Goal: Information Seeking & Learning: Understand process/instructions

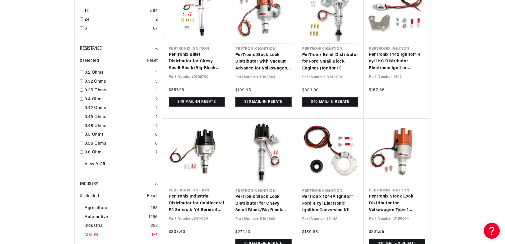
click at [81, 235] on input "checkbox" at bounding box center [81, 234] width 3 height 3
checkbox input "true"
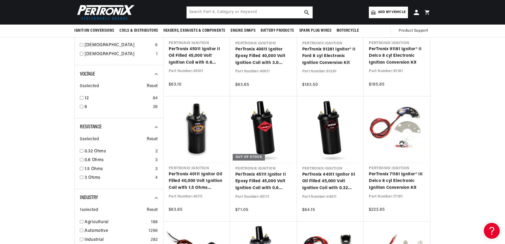
scroll to position [317, 0]
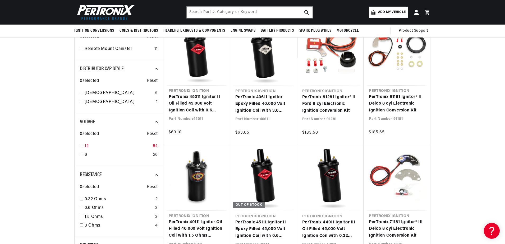
click at [80, 145] on input "checkbox" at bounding box center [81, 145] width 3 height 3
checkbox input "false"
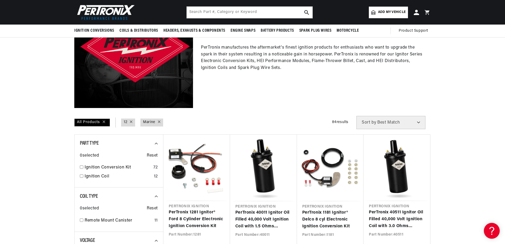
scroll to position [74, 0]
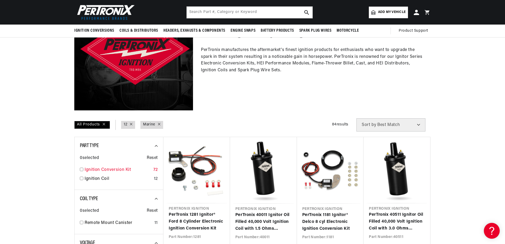
click at [82, 168] on input "checkbox" at bounding box center [81, 169] width 3 height 3
checkbox input "true"
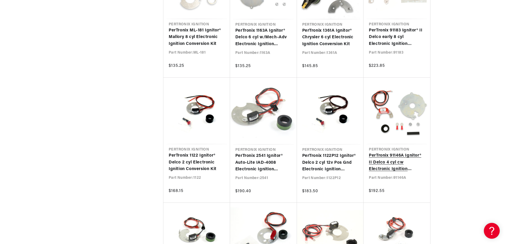
click at [382, 153] on link "PerTronix 91146A Ignitor® II Delco 4 cyl cw Electronic Ignition Conversion Kit" at bounding box center [397, 163] width 56 height 20
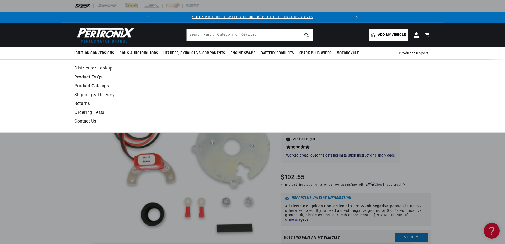
click at [90, 78] on link "Product FAQs" at bounding box center [204, 77] width 260 height 7
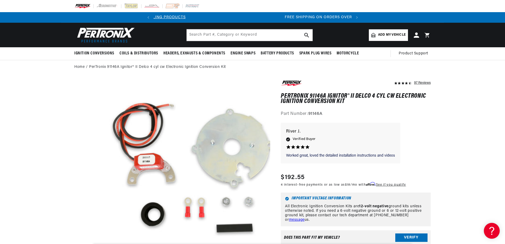
scroll to position [0, 198]
click at [221, 34] on input "text" at bounding box center [250, 35] width 126 height 12
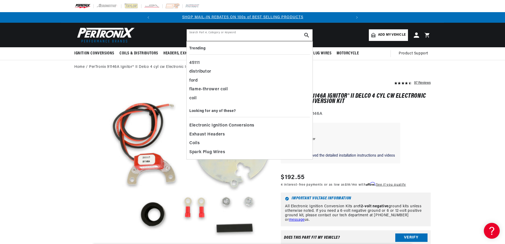
scroll to position [0, 0]
click at [338, 31] on header "BETTER SEARCH RESULTS Add your vehicle's year, make, and model to find parts be…" at bounding box center [252, 35] width 383 height 25
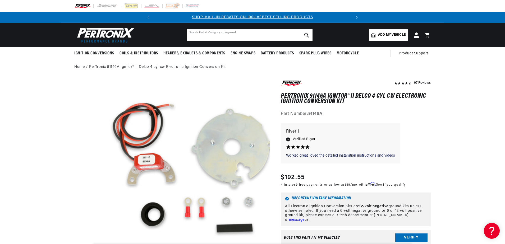
click at [233, 33] on input "text" at bounding box center [250, 35] width 126 height 12
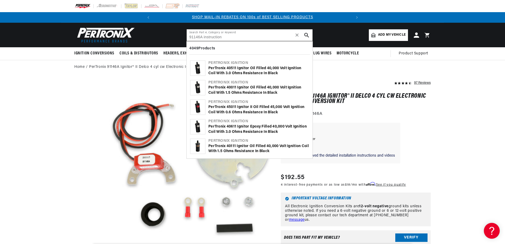
type input "91146A instruction"
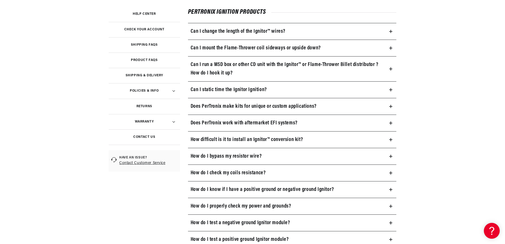
scroll to position [0, 198]
click at [391, 173] on icon at bounding box center [391, 173] width 0 height 3
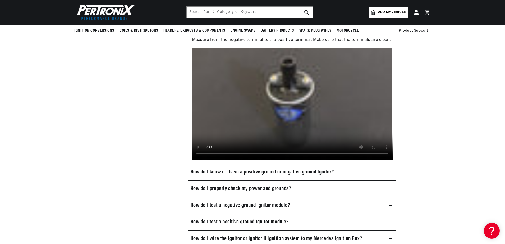
click at [260, 111] on video at bounding box center [292, 104] width 201 height 112
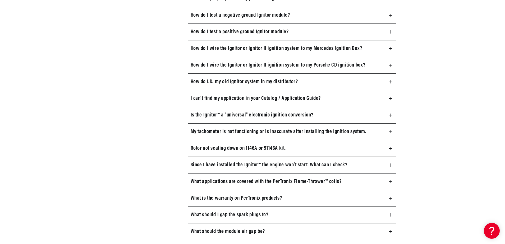
click at [389, 218] on summary "What should I gap the spark plugs to?" at bounding box center [292, 215] width 209 height 16
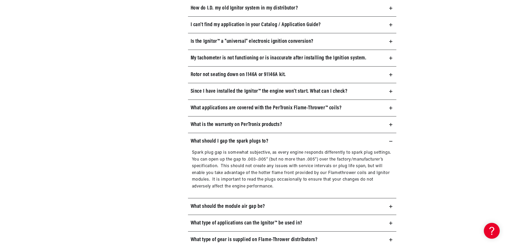
scroll to position [0, 198]
click at [392, 209] on summary "What should the module air gap be?" at bounding box center [292, 206] width 209 height 16
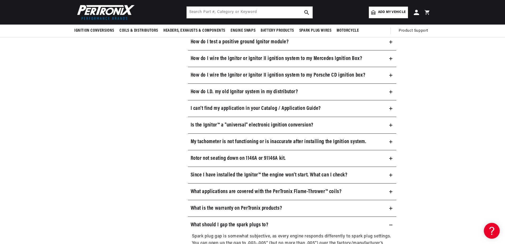
scroll to position [465, 0]
click at [391, 175] on icon at bounding box center [390, 175] width 3 height 3
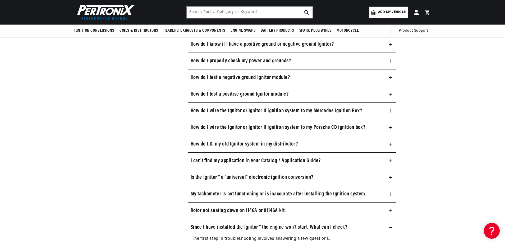
scroll to position [412, 0]
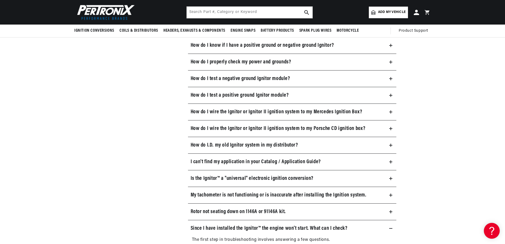
click at [382, 145] on summary "How do I.D. my old Ignitor system in my distributor?" at bounding box center [292, 145] width 209 height 16
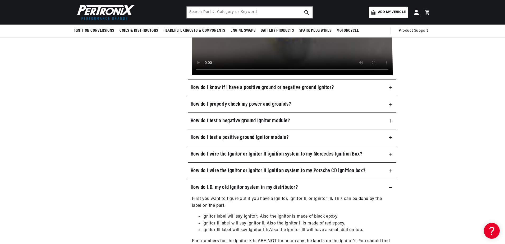
scroll to position [360, 0]
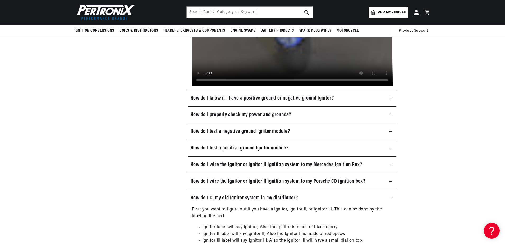
click at [389, 147] on icon at bounding box center [390, 148] width 3 height 3
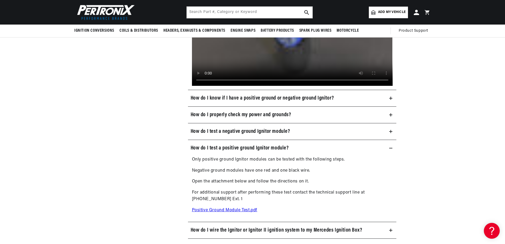
scroll to position [0, 198]
click at [391, 132] on icon at bounding box center [391, 131] width 0 height 3
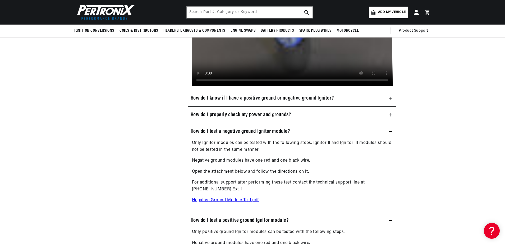
click at [388, 118] on summary "How do I properly check my power and grounds?" at bounding box center [292, 115] width 209 height 16
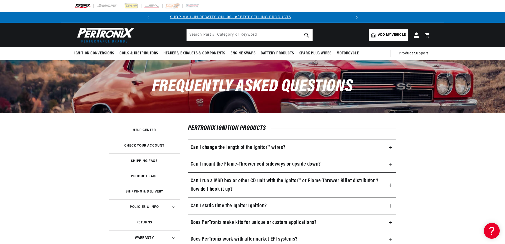
scroll to position [0, 0]
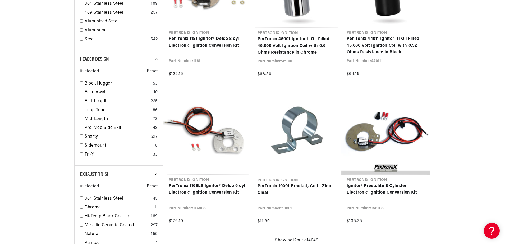
scroll to position [0, 198]
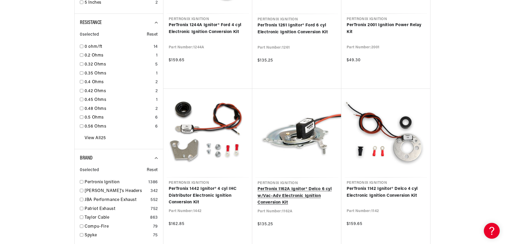
scroll to position [0, 198]
